Goal: Task Accomplishment & Management: Manage account settings

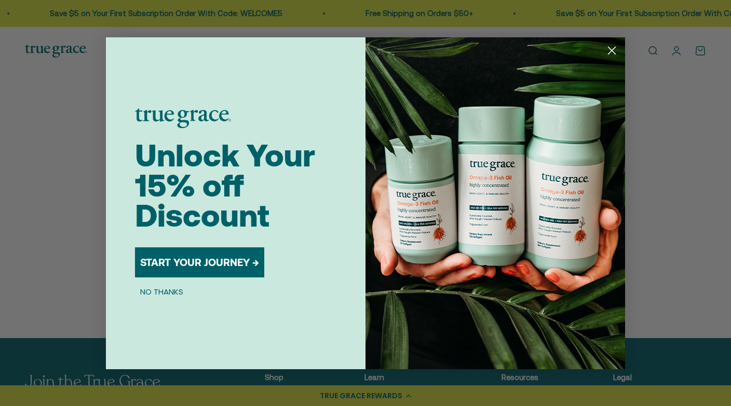
type input "cwiewiorowski@gmail.com"
click at [610, 49] on icon "Close dialog" at bounding box center [611, 50] width 7 height 7
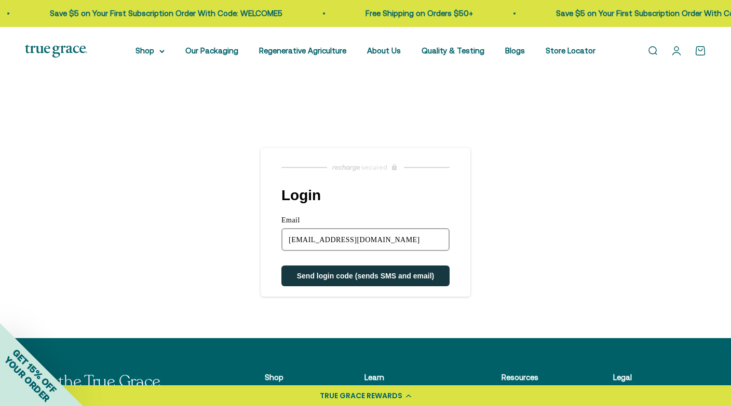
click at [393, 280] on span "Send login code (sends SMS and email)" at bounding box center [366, 276] width 138 height 8
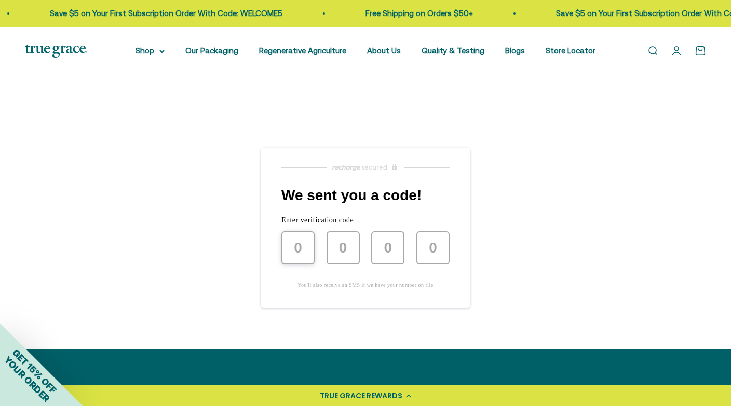
click at [294, 265] on input "text" at bounding box center [297, 248] width 33 height 33
type input "9"
type input "0"
type input "6"
type input "5"
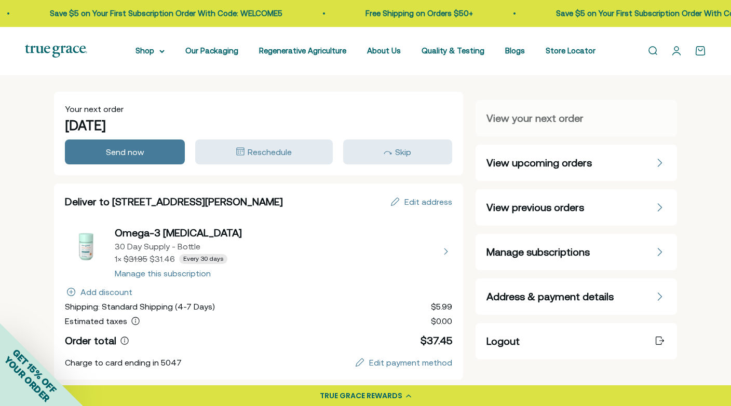
click at [184, 278] on button "view details about Omega-3 Fish Oil 30 Day Supply - Bottle 1 × $31.46 Every 30 …" at bounding box center [258, 252] width 387 height 52
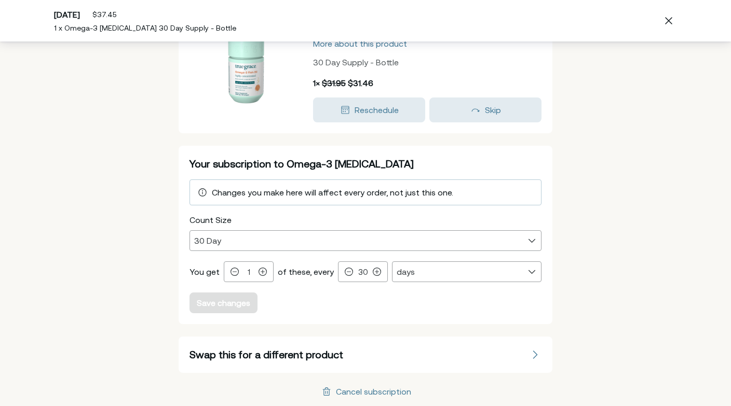
scroll to position [66, 0]
click at [366, 391] on div "Cancel subscription" at bounding box center [373, 392] width 75 height 8
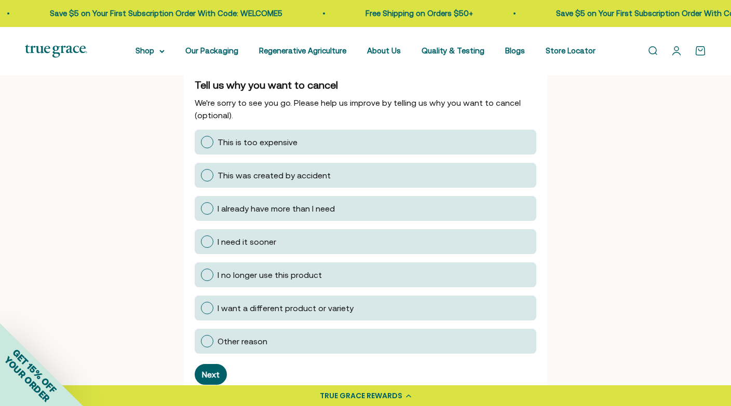
scroll to position [158, 0]
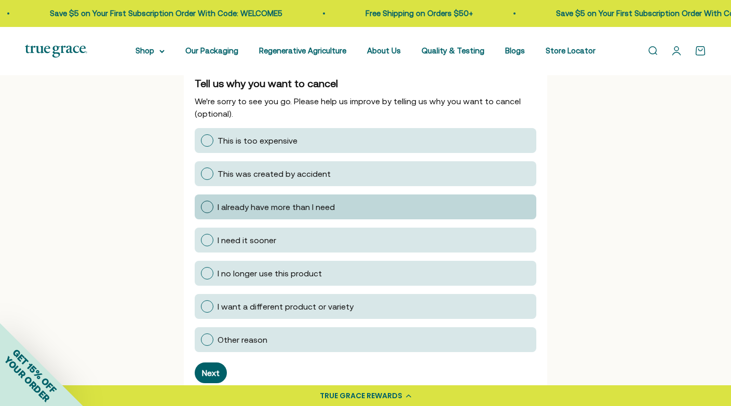
click at [205, 213] on div at bounding box center [207, 207] width 12 height 12
click at [200, 207] on input "I already have more than I need" at bounding box center [200, 207] width 0 height 0
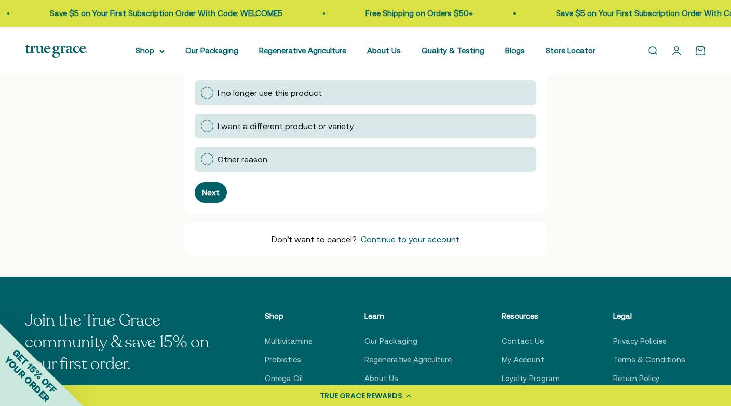
scroll to position [349, 0]
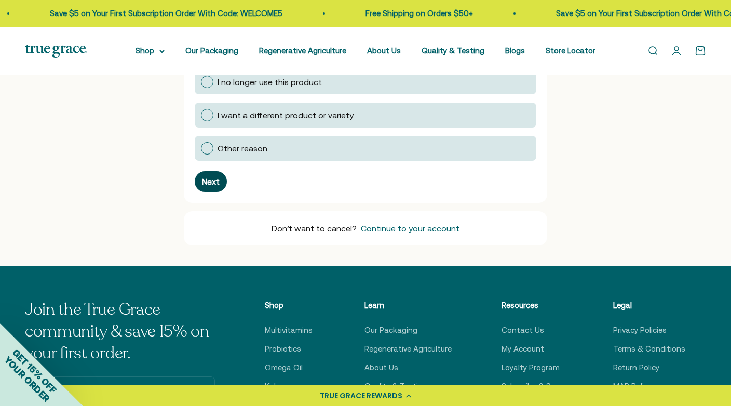
click at [210, 186] on div "Next" at bounding box center [211, 182] width 18 height 8
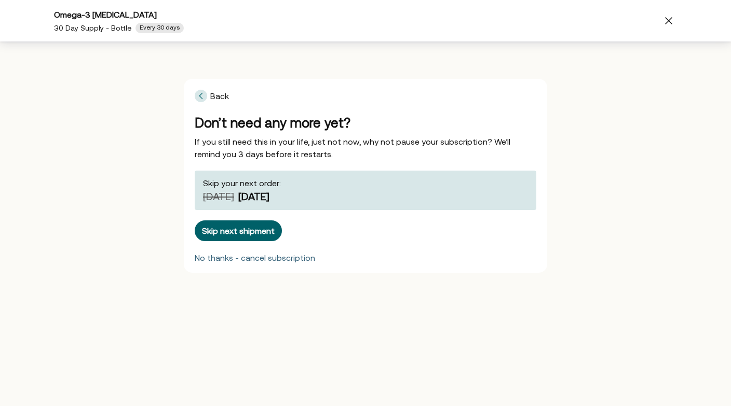
click at [243, 261] on div "No thanks - cancel subscription" at bounding box center [255, 258] width 120 height 8
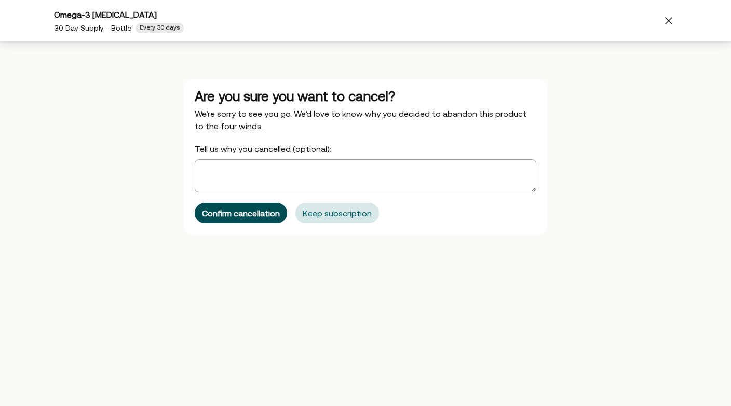
click at [240, 216] on div "Confirm cancellation" at bounding box center [241, 213] width 78 height 8
